Goal: Navigation & Orientation: Find specific page/section

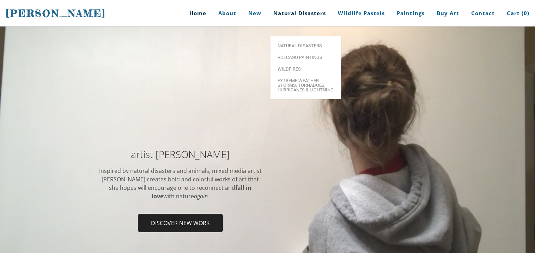
click at [311, 15] on link "Natural Disasters" at bounding box center [299, 13] width 63 height 26
click at [287, 7] on link "Natural Disasters" at bounding box center [299, 13] width 63 height 26
click at [287, 8] on link "Natural Disasters" at bounding box center [299, 13] width 63 height 26
click at [287, 43] on span "Natural Disasters" at bounding box center [306, 45] width 56 height 5
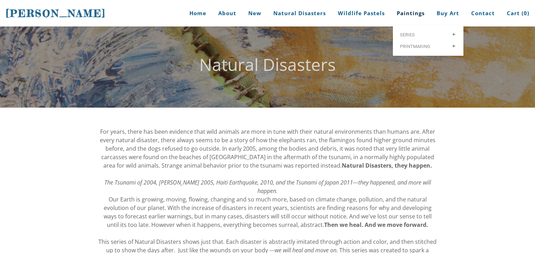
click at [418, 14] on link "Paintings" at bounding box center [411, 13] width 38 height 26
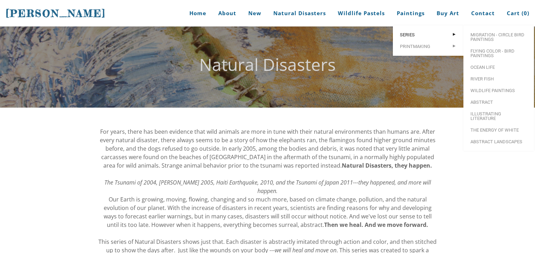
click at [417, 31] on link "Series >" at bounding box center [428, 35] width 71 height 12
click at [504, 89] on span "Wildlife Paintings" at bounding box center [499, 90] width 56 height 5
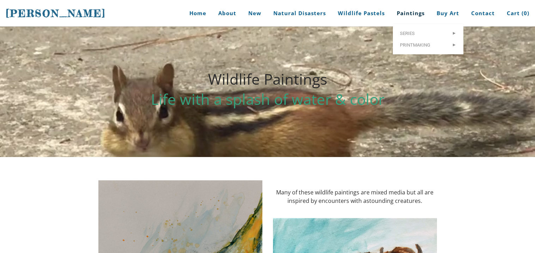
click at [425, 7] on link "Paintings" at bounding box center [411, 13] width 38 height 26
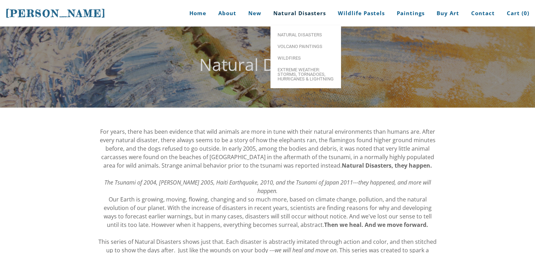
click at [303, 15] on link "Natural Disasters" at bounding box center [299, 13] width 63 height 26
click at [301, 46] on span "Volcano paintings" at bounding box center [306, 46] width 56 height 5
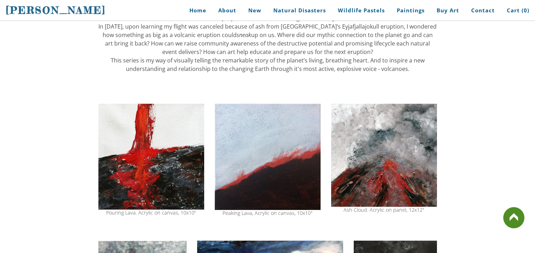
scroll to position [456, 0]
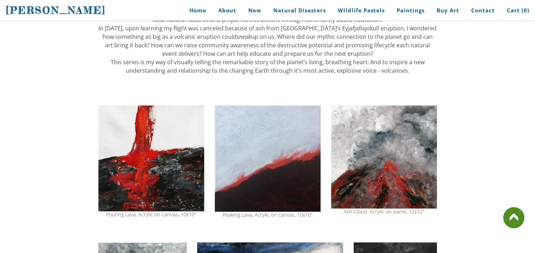
click at [424, 199] on img at bounding box center [384, 157] width 106 height 103
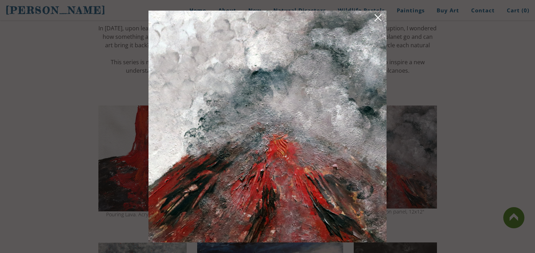
click at [448, 162] on div at bounding box center [267, 126] width 535 height 253
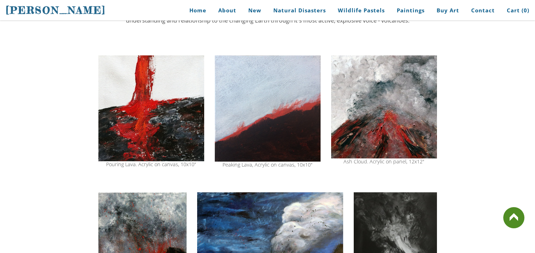
scroll to position [502, 0]
